Goal: Find specific page/section: Find specific page/section

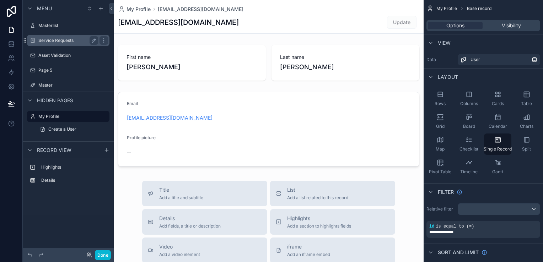
click at [68, 44] on div "Service Requests" at bounding box center [68, 40] width 60 height 9
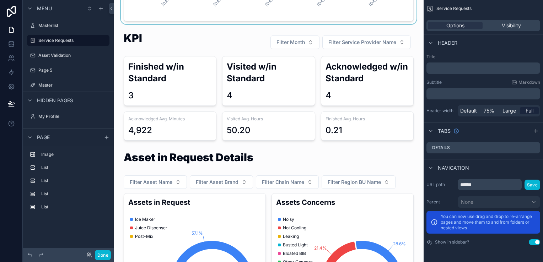
scroll to position [533, 0]
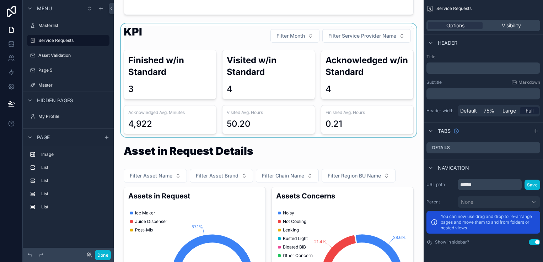
click at [373, 35] on div "scrollable content" at bounding box center [268, 80] width 299 height 114
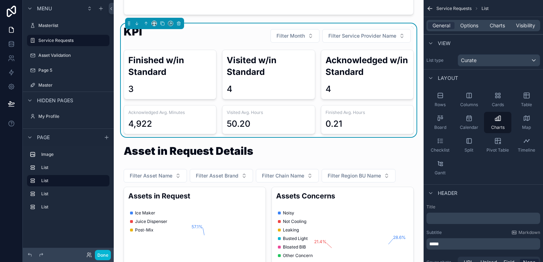
click at [373, 35] on span "Filter Service Provider Name" at bounding box center [362, 35] width 68 height 7
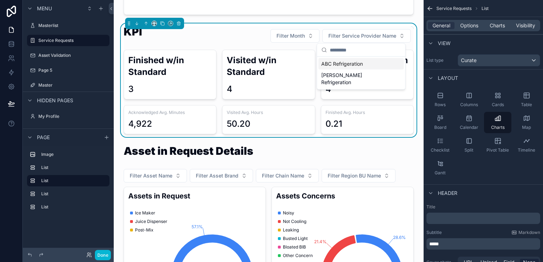
click at [373, 35] on span "Filter Service Provider Name" at bounding box center [362, 35] width 68 height 7
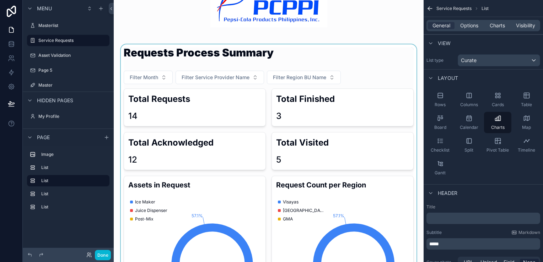
scroll to position [0, 0]
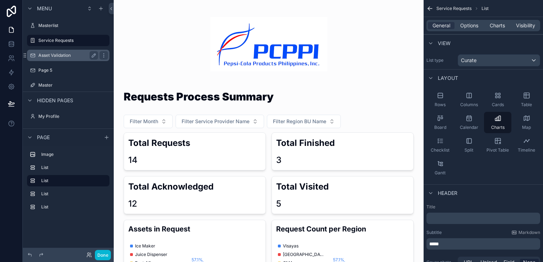
click at [68, 56] on label "Asset Validation" at bounding box center [66, 56] width 57 height 6
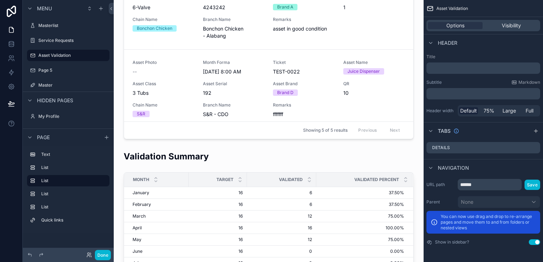
scroll to position [533, 0]
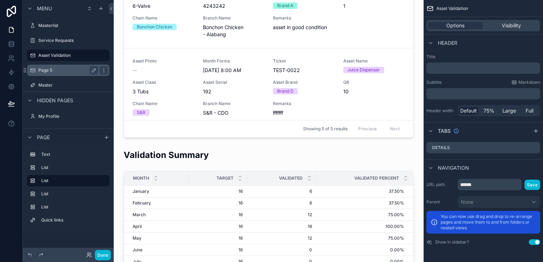
click at [47, 68] on label "Page 5" at bounding box center [66, 71] width 57 height 6
